Goal: Information Seeking & Learning: Learn about a topic

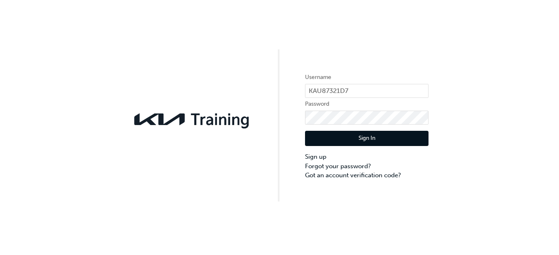
click at [336, 137] on button "Sign In" at bounding box center [367, 139] width 124 height 16
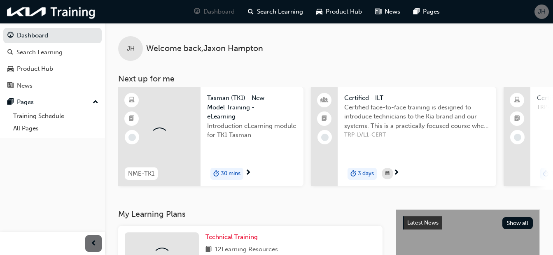
click at [227, 144] on div "Introduction eLearning module for TK1 Tasman" at bounding box center [252, 137] width 90 height 33
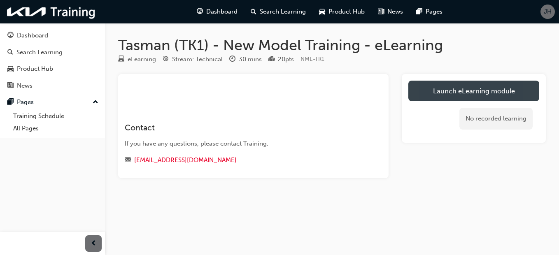
click at [462, 93] on link "Launch eLearning module" at bounding box center [473, 91] width 131 height 21
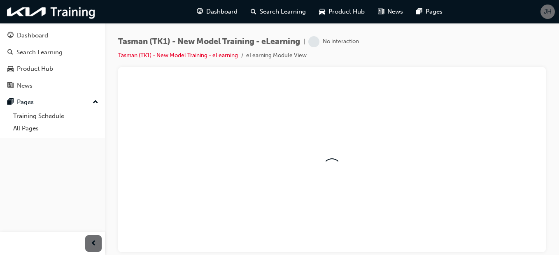
click at [545, 11] on span "JH" at bounding box center [548, 11] width 8 height 9
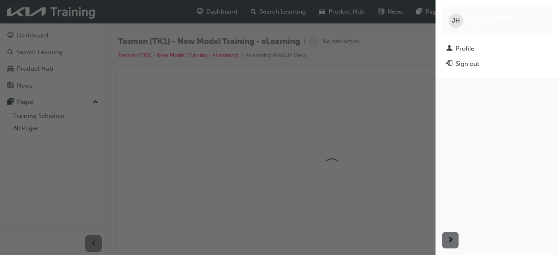
click at [375, 73] on div "button" at bounding box center [218, 127] width 436 height 255
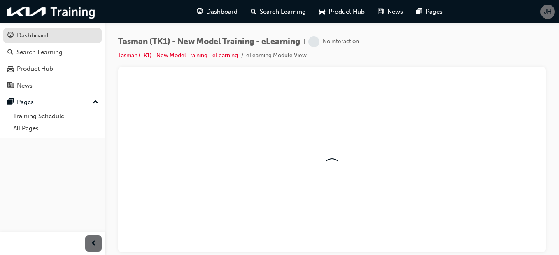
click at [29, 33] on div "Dashboard" at bounding box center [32, 35] width 31 height 9
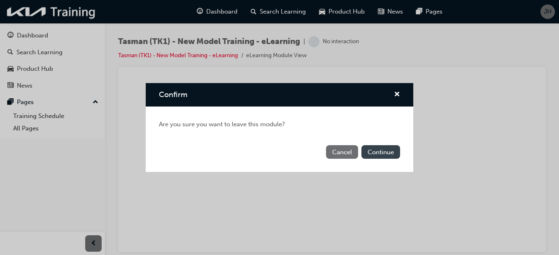
click at [385, 147] on button "Continue" at bounding box center [380, 152] width 39 height 14
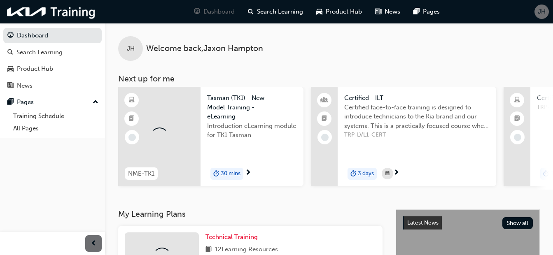
click at [221, 141] on div "Introduction eLearning module for TK1 Tasman" at bounding box center [252, 137] width 90 height 33
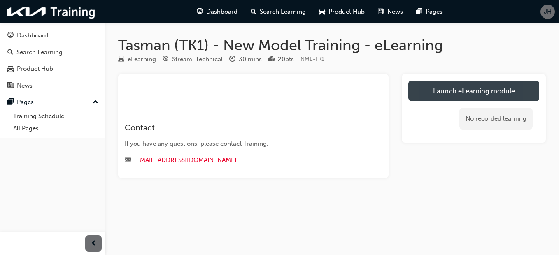
click at [434, 88] on link "Launch eLearning module" at bounding box center [473, 91] width 131 height 21
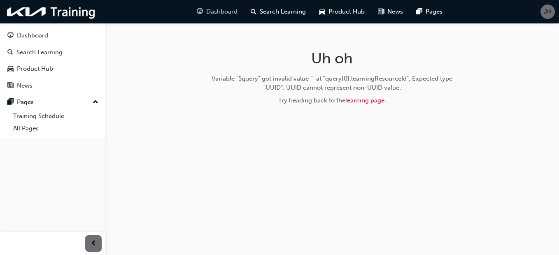
click at [226, 14] on span "Dashboard" at bounding box center [221, 11] width 31 height 9
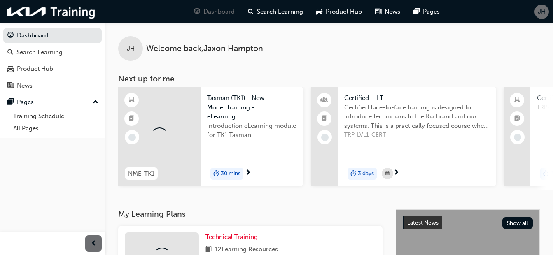
click at [228, 111] on span "Tasman (TK1) - New Model Training - eLearning" at bounding box center [252, 107] width 90 height 28
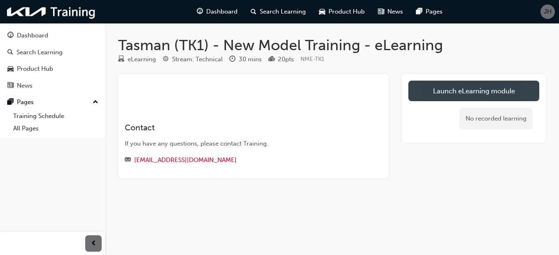
click at [453, 94] on link "Launch eLearning module" at bounding box center [473, 91] width 131 height 21
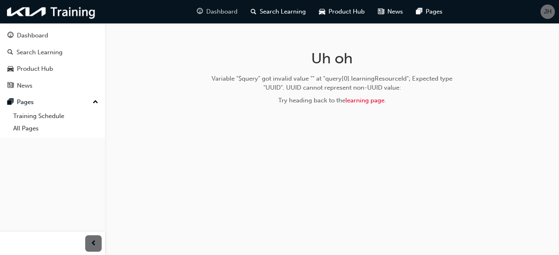
click at [221, 14] on span "Dashboard" at bounding box center [221, 11] width 31 height 9
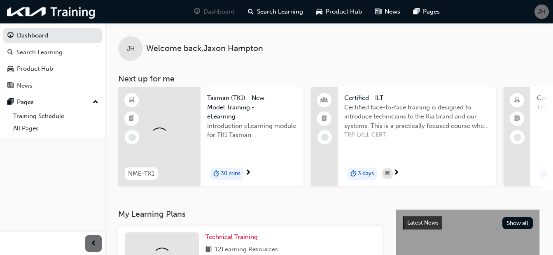
click at [541, 9] on span "JH" at bounding box center [542, 11] width 8 height 9
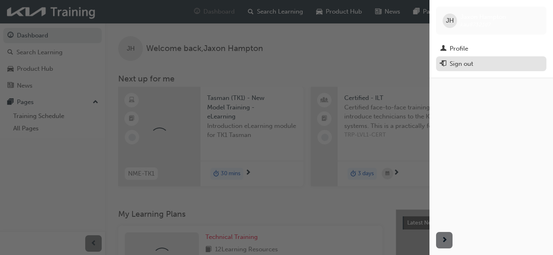
click at [454, 66] on div "Sign out" at bounding box center [461, 63] width 23 height 9
